Goal: Task Accomplishment & Management: Manage account settings

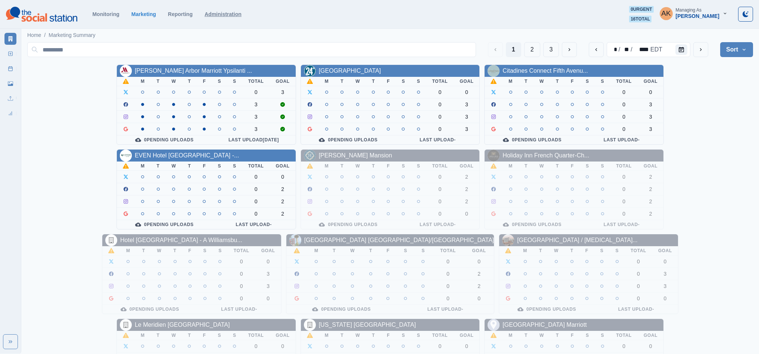
click at [224, 16] on link "Administration" at bounding box center [223, 14] width 37 height 6
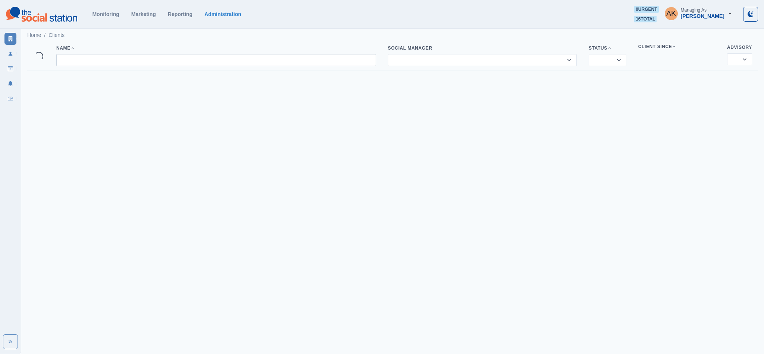
click at [78, 64] on input at bounding box center [216, 60] width 320 height 12
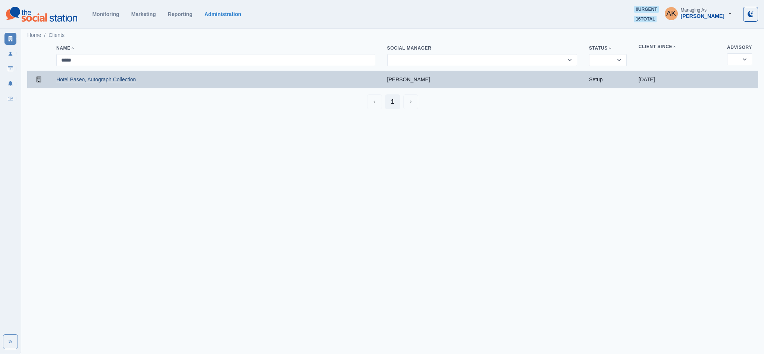
type input "*****"
click at [84, 80] on link "Hotel Paseo, Autograph Collection" at bounding box center [95, 80] width 79 height 6
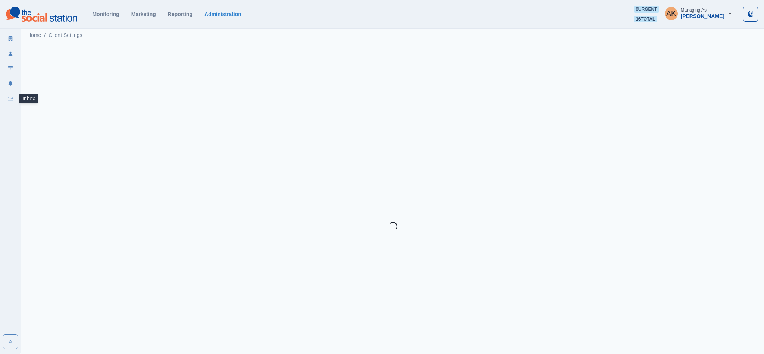
click at [13, 102] on link "Inbox" at bounding box center [10, 99] width 12 height 12
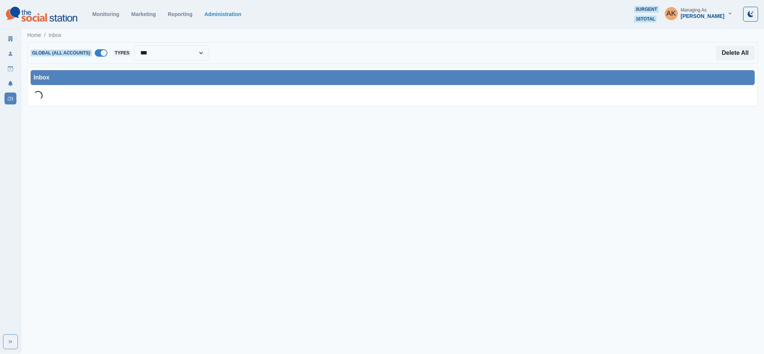
click at [104, 49] on span at bounding box center [101, 52] width 13 height 7
click at [146, 60] on div "Select Account..." at bounding box center [177, 53] width 128 height 15
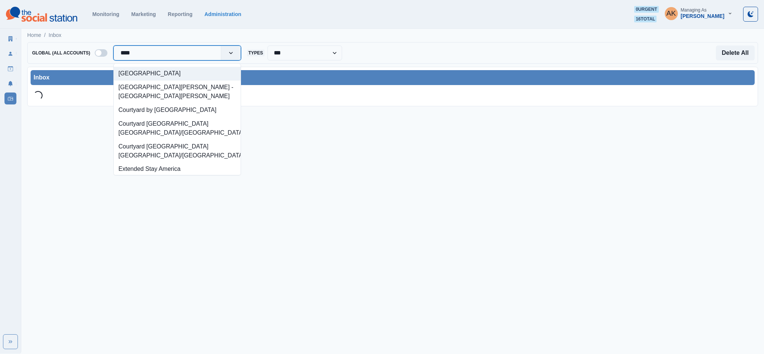
type input "*****"
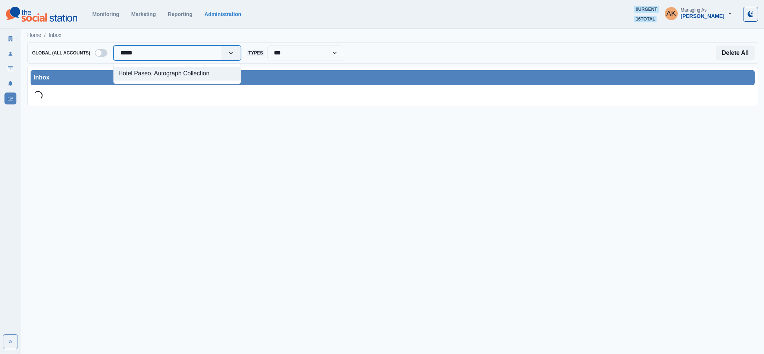
click at [146, 72] on div "Hotel Paseo, Autograph Collection" at bounding box center [177, 74] width 127 height 14
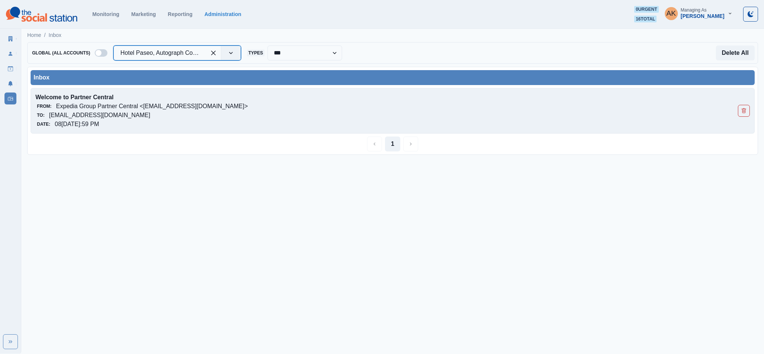
click at [137, 89] on div "Welcome to Partner Central From: Expedia Group Partner Central <admin@expediapa…" at bounding box center [393, 111] width 724 height 46
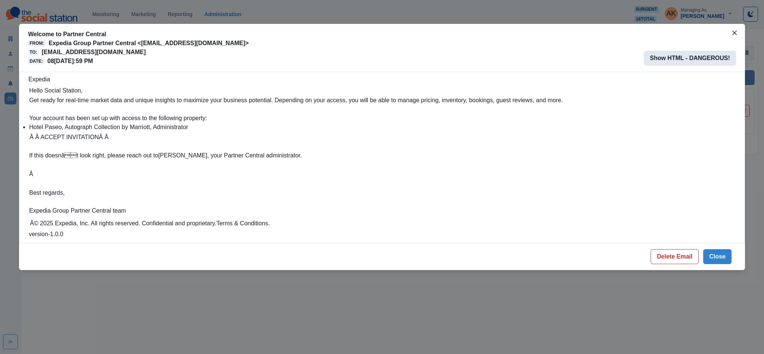
click at [677, 56] on button "Show HTML - DANGEROUS!" at bounding box center [690, 58] width 92 height 15
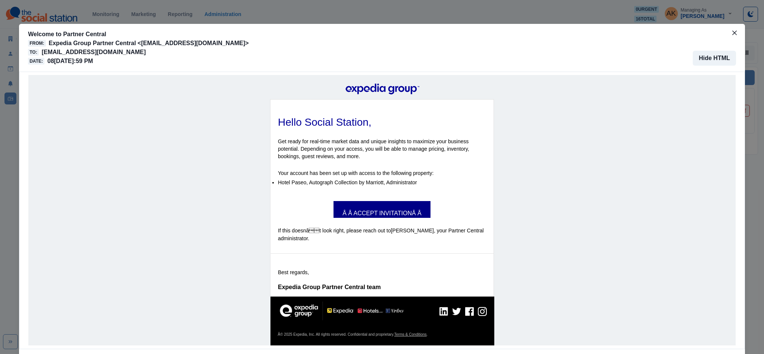
click at [387, 214] on link "Â Â ACCEPT INVITATIONÂ Â" at bounding box center [382, 210] width 97 height 8
drag, startPoint x: 238, startPoint y: 52, endPoint x: 40, endPoint y: 54, distance: 198.2
click at [40, 54] on div "To: [EMAIL_ADDRESS][DOMAIN_NAME]" at bounding box center [138, 52] width 221 height 9
copy p "[EMAIL_ADDRESS][DOMAIN_NAME]"
click at [733, 33] on icon "Close" at bounding box center [735, 33] width 4 height 4
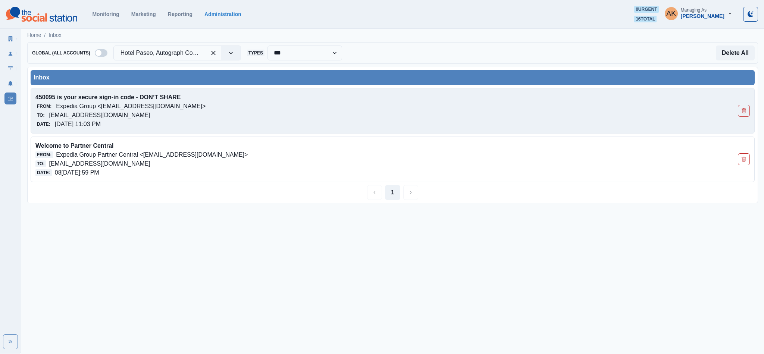
click at [252, 109] on div "From: Expedia Group <expediagroup@partners.expediagroup.com>" at bounding box center [321, 106] width 572 height 9
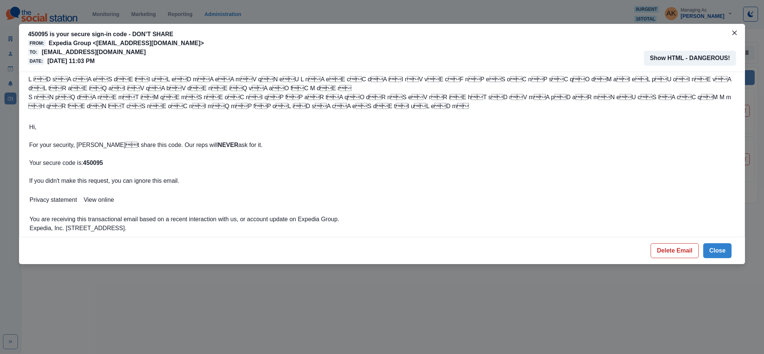
click at [218, 143] on strong "NEVER" at bounding box center [228, 145] width 21 height 6
click at [90, 163] on strong "450095" at bounding box center [93, 163] width 20 height 6
copy strong "450095"
click at [682, 254] on button "Delete Email" at bounding box center [675, 250] width 48 height 15
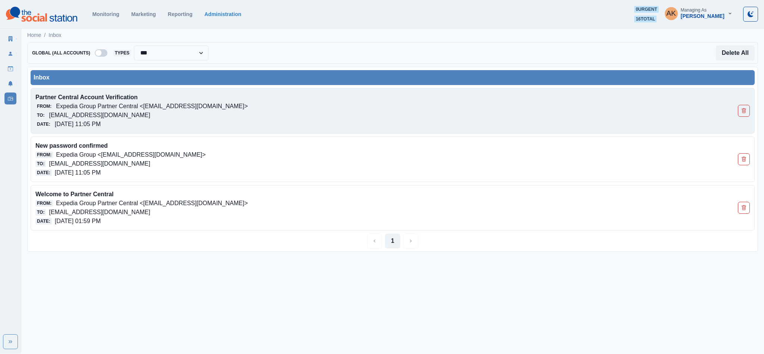
click at [158, 121] on div "Date: [DATE] 11:05 PM" at bounding box center [321, 124] width 572 height 9
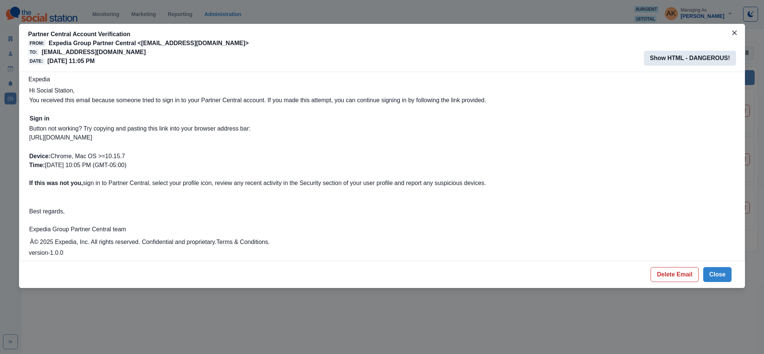
click at [689, 63] on button "Show HTML - DANGEROUS!" at bounding box center [690, 58] width 92 height 15
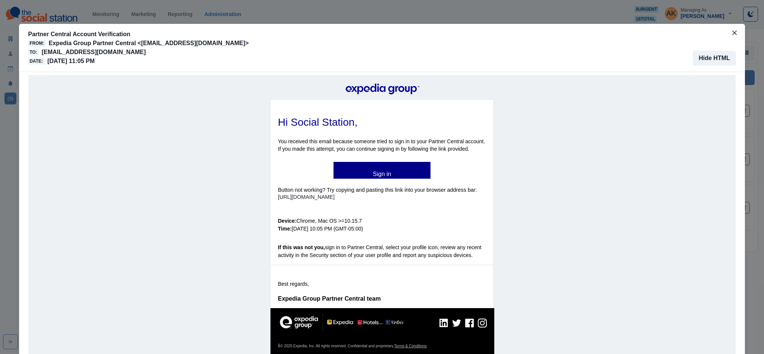
click at [386, 171] on b "Sign in" at bounding box center [382, 174] width 18 height 6
drag, startPoint x: 228, startPoint y: 54, endPoint x: 38, endPoint y: 52, distance: 190.3
click at [38, 52] on div "To: [EMAIL_ADDRESS][DOMAIN_NAME]" at bounding box center [138, 52] width 221 height 9
copy p "[EMAIL_ADDRESS][DOMAIN_NAME]"
